Goal: Task Accomplishment & Management: Complete application form

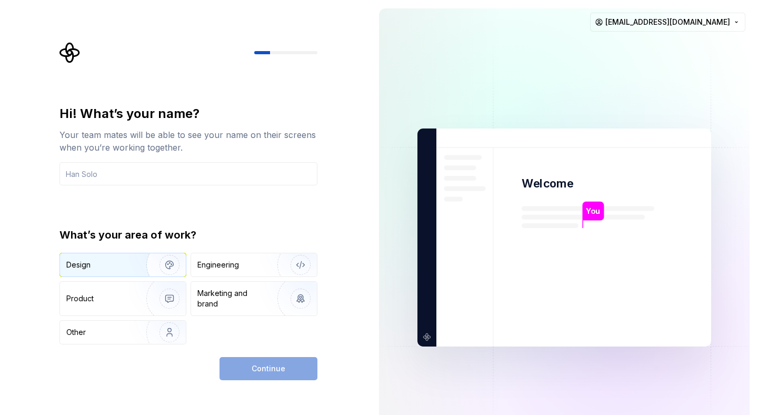
click at [149, 272] on img "button" at bounding box center [162, 264] width 67 height 71
click at [181, 179] on input "text" at bounding box center [188, 173] width 258 height 23
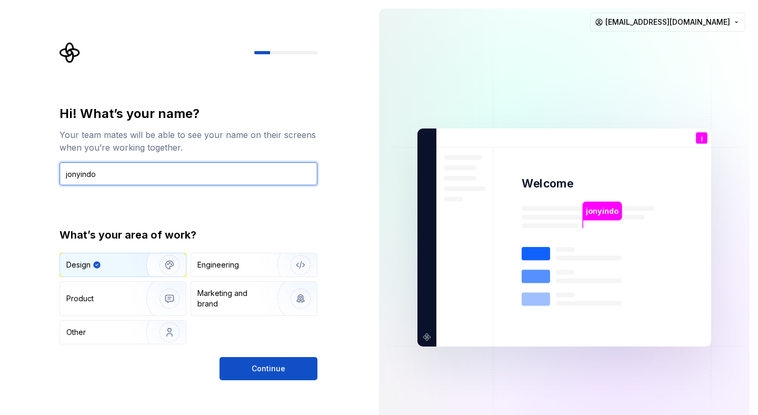
type input "jonyindo"
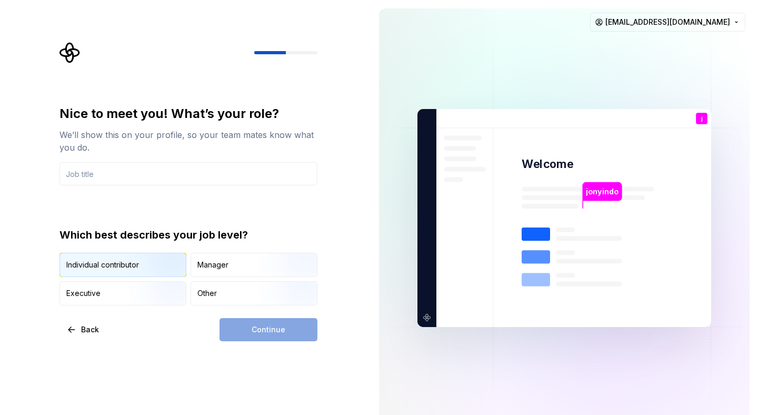
click at [159, 271] on img "button" at bounding box center [160, 278] width 67 height 71
click at [239, 289] on div "Other" at bounding box center [254, 293] width 126 height 23
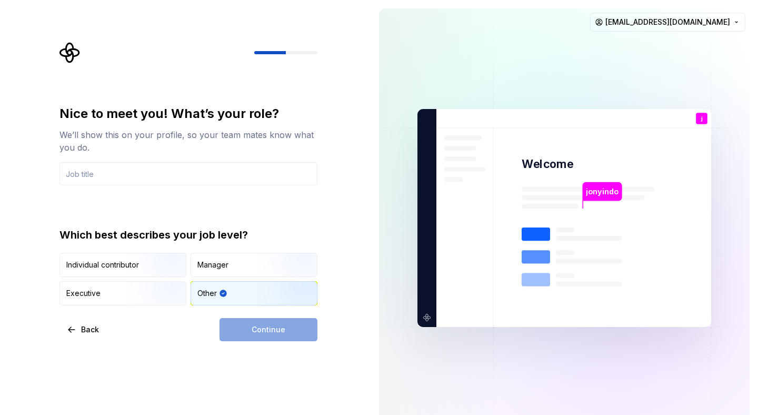
click at [182, 148] on div "We’ll show this on your profile, so your team mates know what you do." at bounding box center [188, 140] width 258 height 25
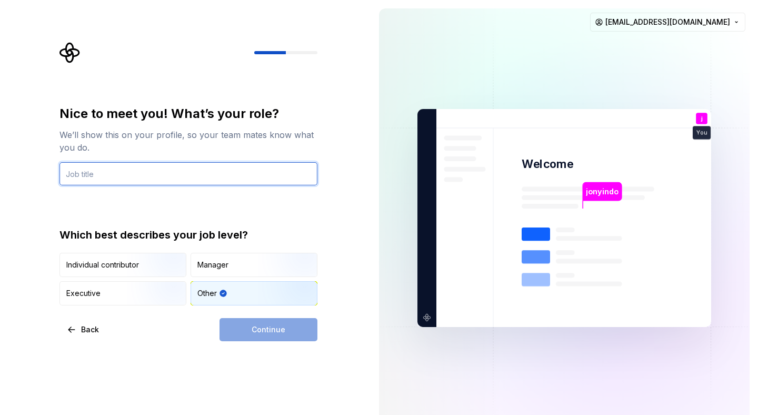
click at [175, 167] on input "text" at bounding box center [188, 173] width 258 height 23
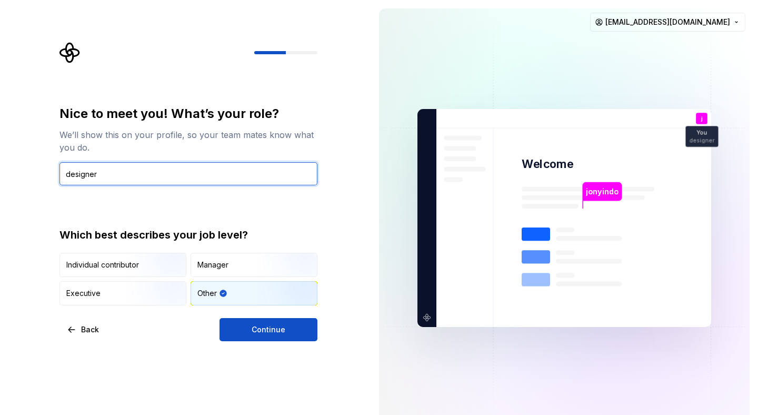
type input "designer"
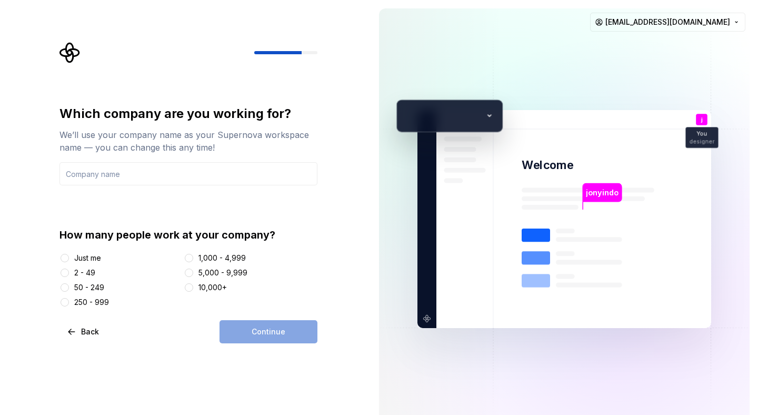
click at [87, 269] on div "2 - 49" at bounding box center [84, 272] width 21 height 11
click at [69, 269] on button "2 - 49" at bounding box center [65, 272] width 8 height 8
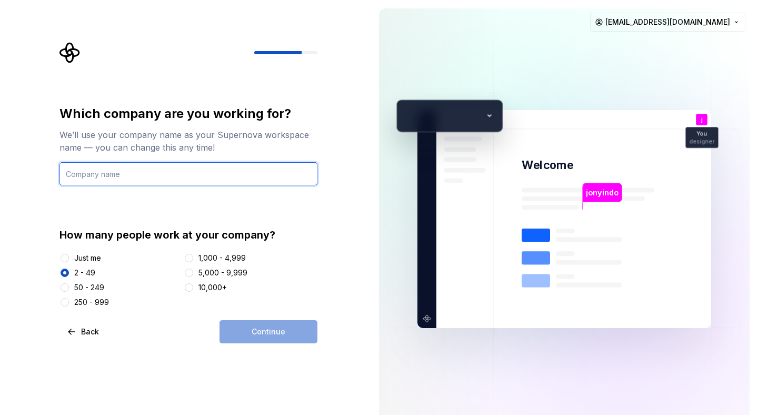
click at [235, 177] on input "text" at bounding box center [188, 173] width 258 height 23
type input "algra"
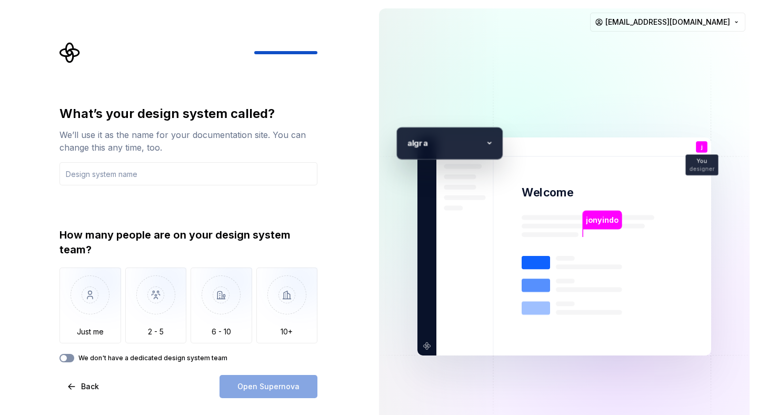
click at [67, 360] on icon "button" at bounding box center [63, 358] width 8 height 6
click at [138, 178] on input "text" at bounding box center [188, 173] width 258 height 23
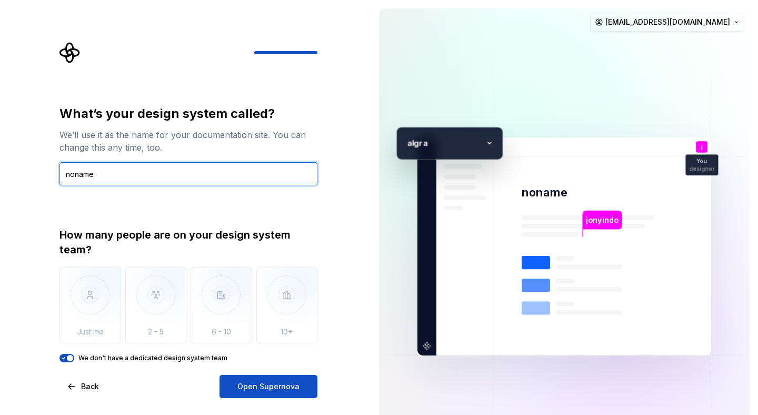
type input "noname"
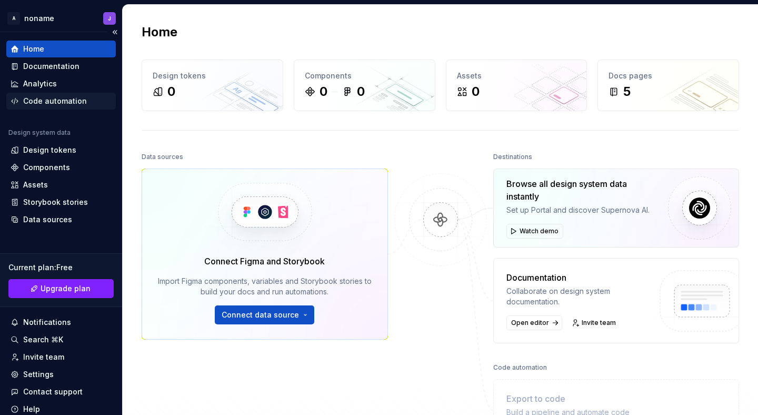
click at [78, 102] on div "Code automation" at bounding box center [55, 101] width 64 height 11
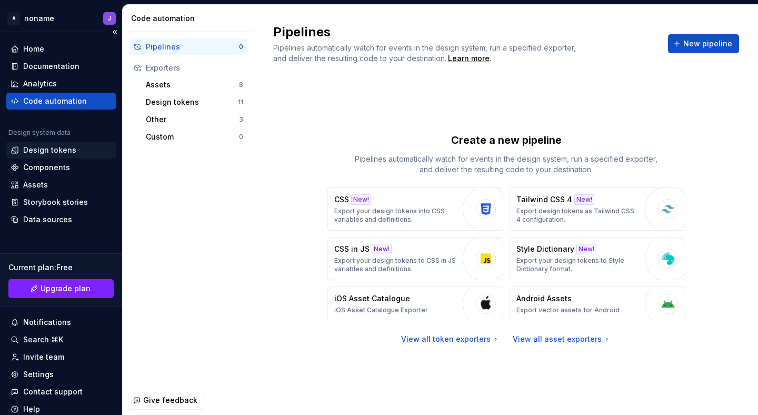
click at [71, 152] on div "Design tokens" at bounding box center [49, 150] width 53 height 11
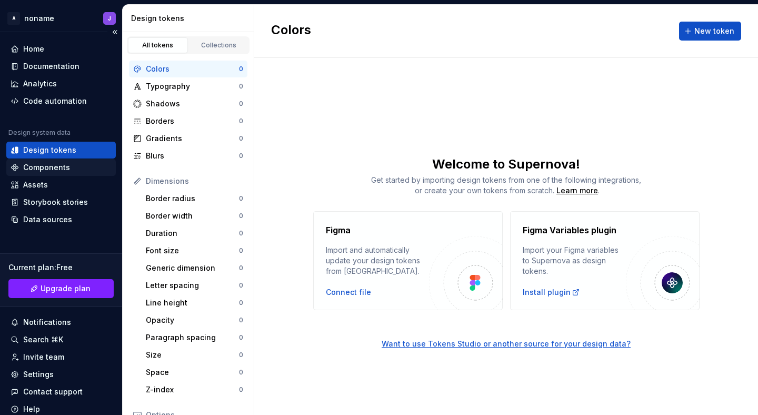
click at [75, 165] on div "Components" at bounding box center [61, 167] width 101 height 11
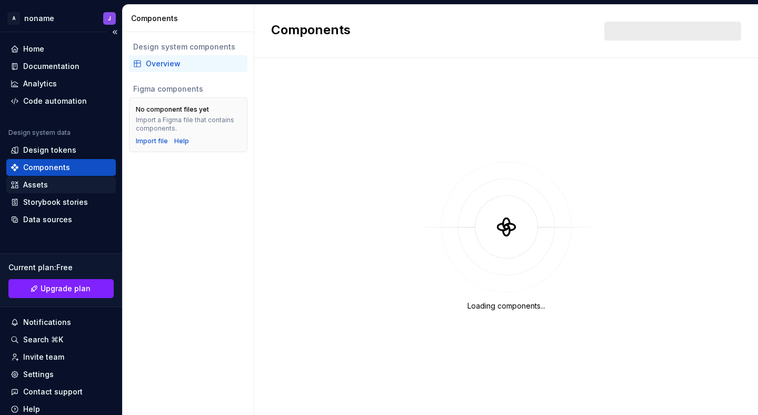
click at [74, 181] on div "Assets" at bounding box center [61, 184] width 101 height 11
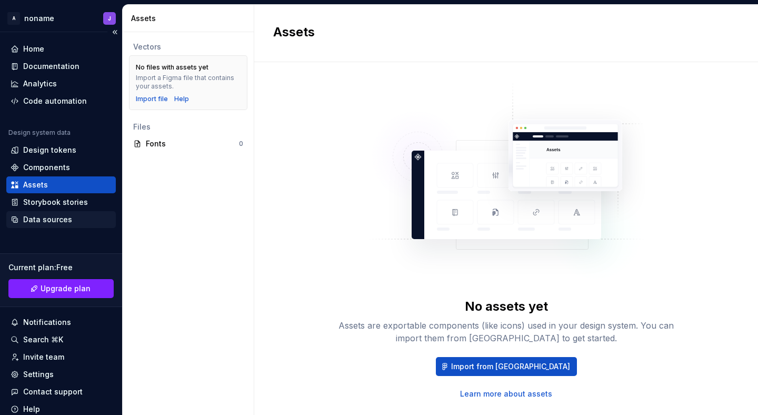
click at [78, 216] on div "Data sources" at bounding box center [61, 219] width 101 height 11
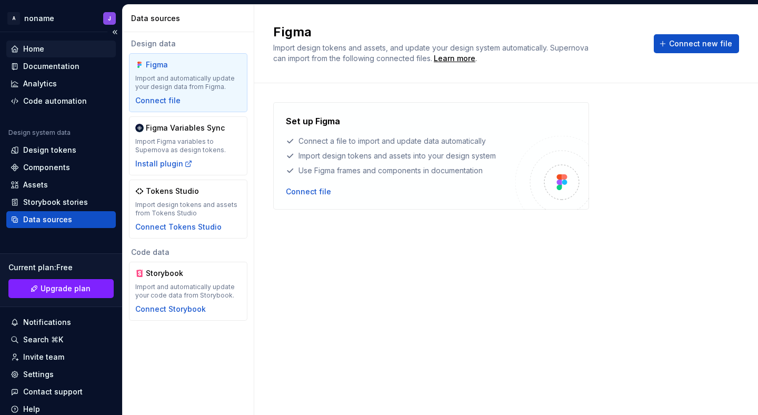
click at [56, 52] on div "Home" at bounding box center [61, 49] width 101 height 11
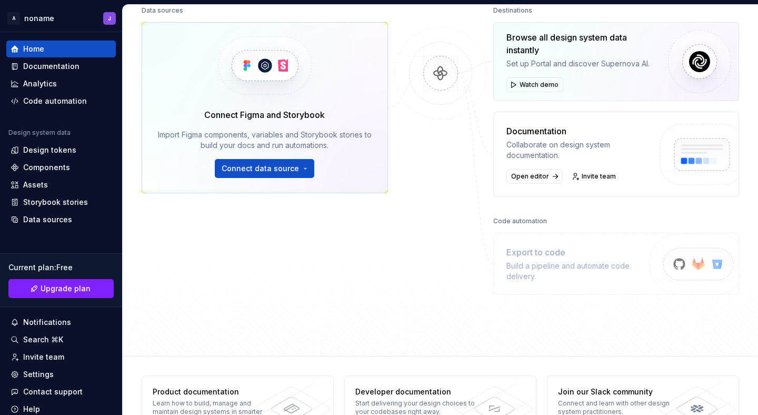
scroll to position [186, 0]
